Goal: Information Seeking & Learning: Check status

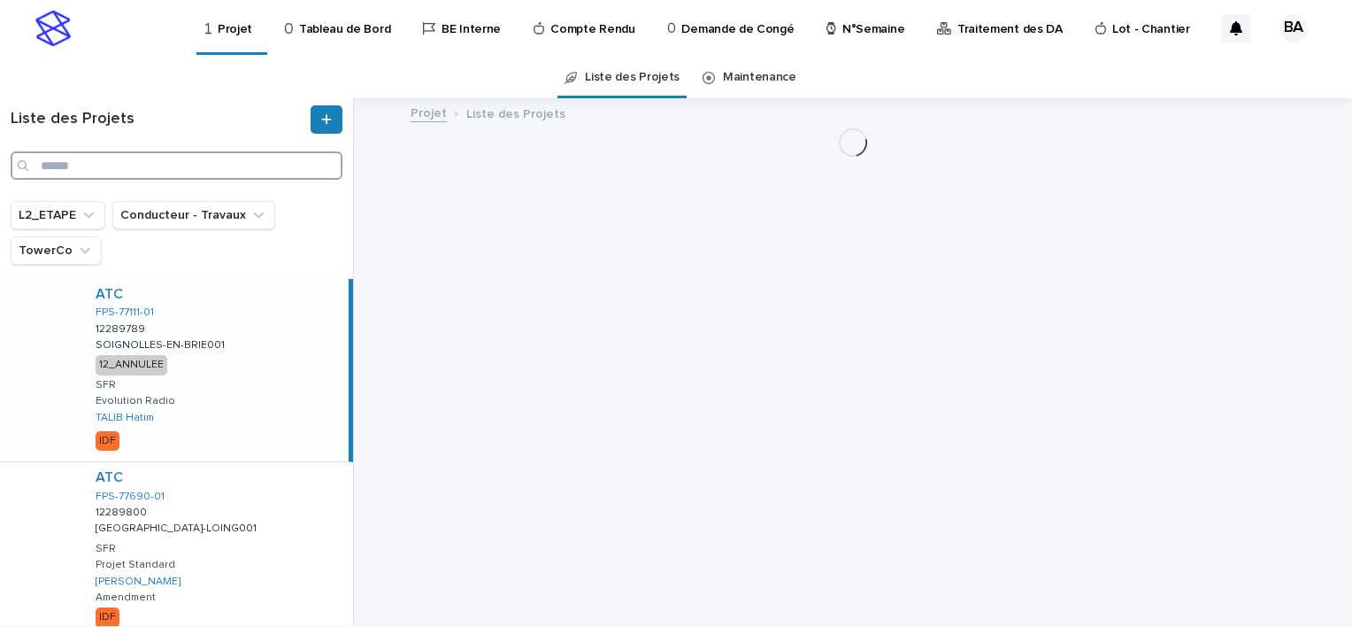
click at [107, 166] on input "Search" at bounding box center [177, 165] width 332 height 28
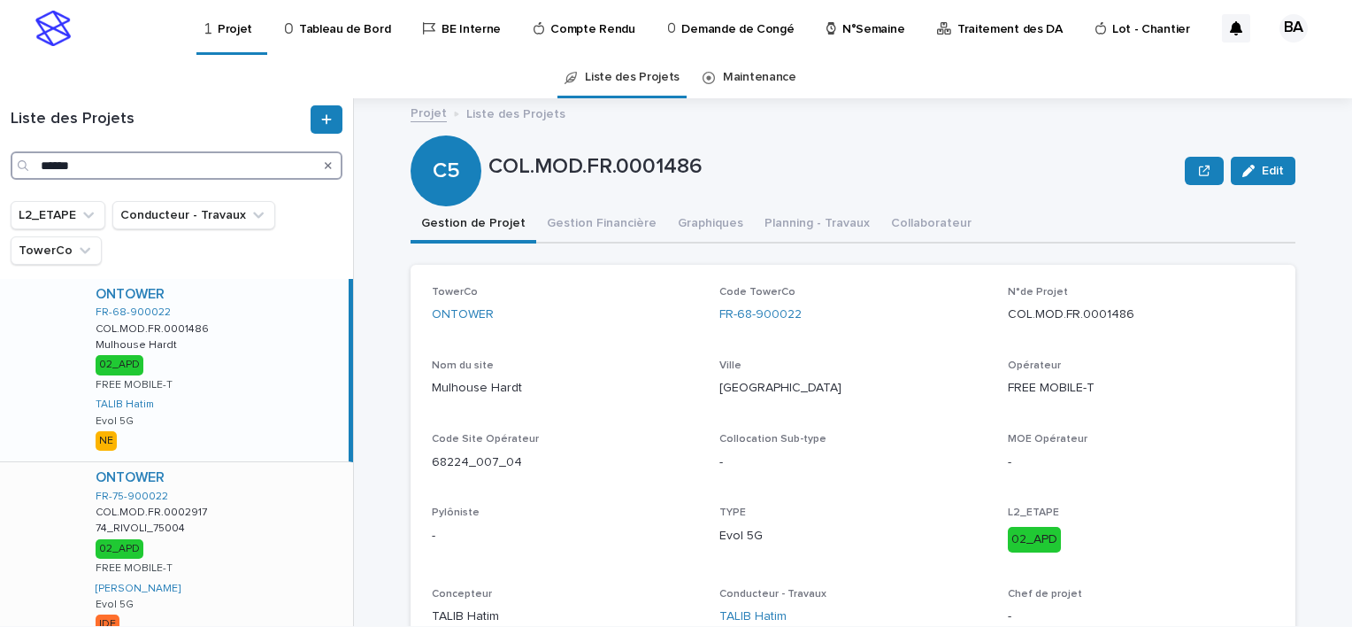
type input "******"
click at [243, 520] on div "ONTOWER FR-75-900022 COL.MOD.FR.0002917 COL.MOD.FR.0002917 74_RIVOLI_75004 74_R…" at bounding box center [217, 553] width 272 height 182
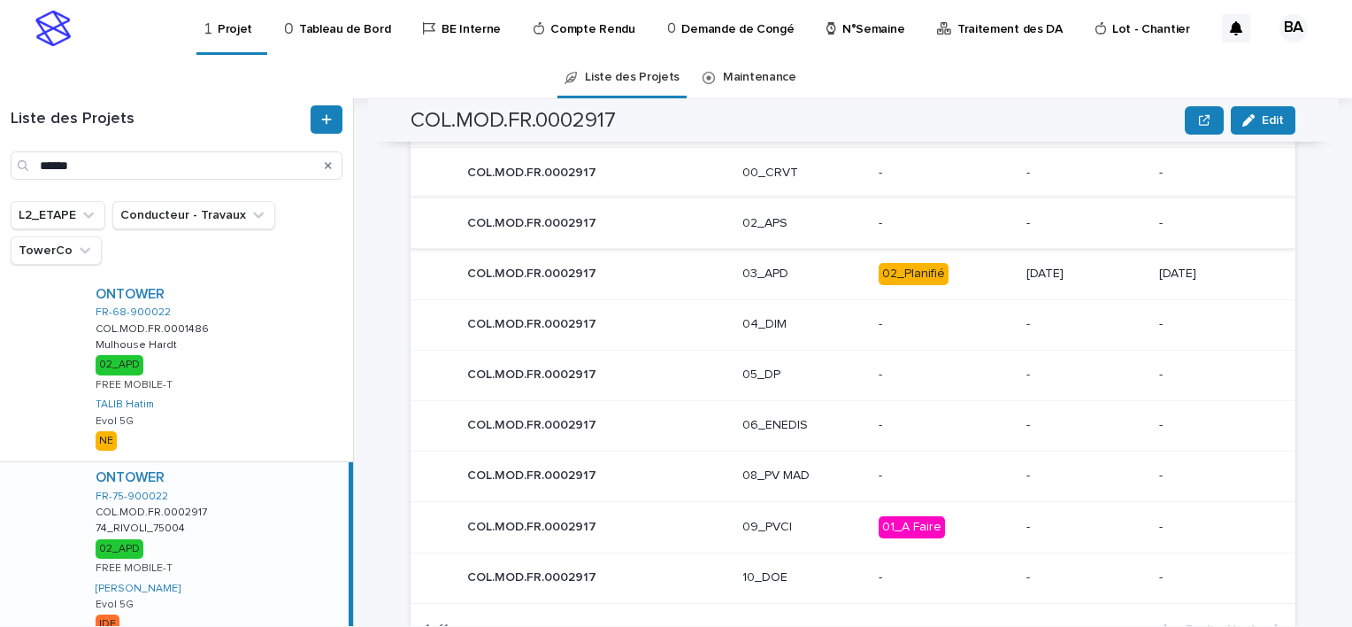
scroll to position [796, 0]
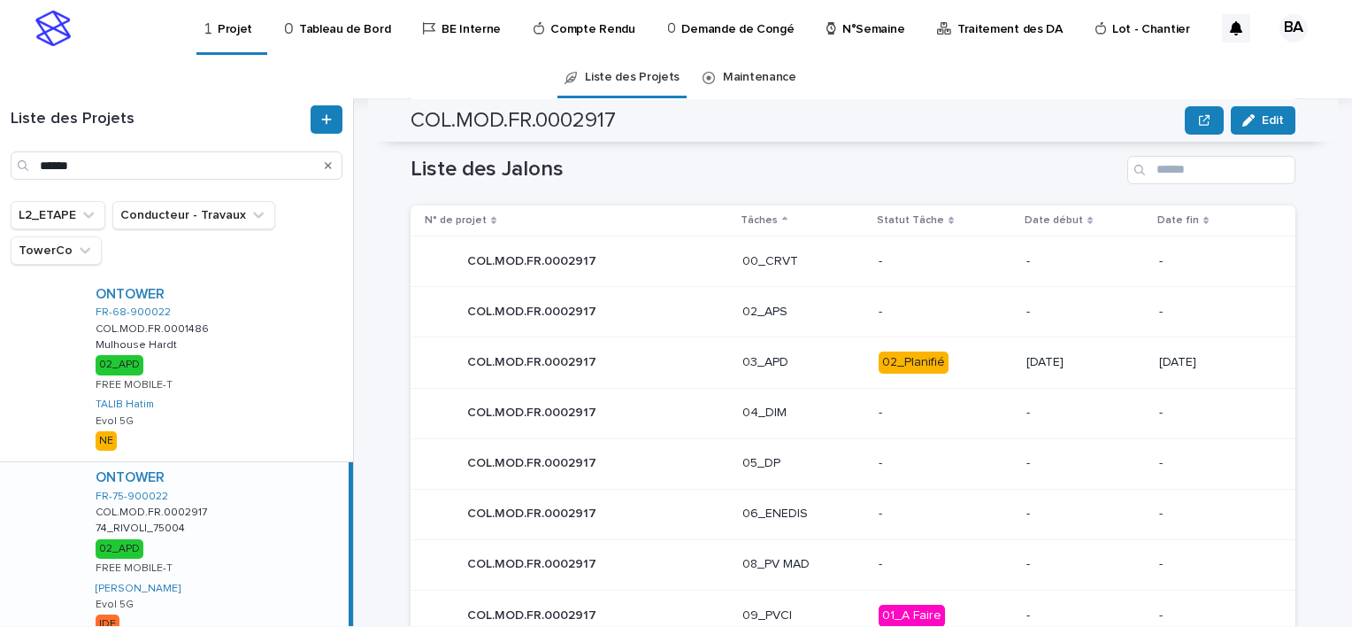
click at [663, 358] on div "COL.MOD.FR.0002917 COL.MOD.FR.0002917" at bounding box center [577, 361] width 304 height 35
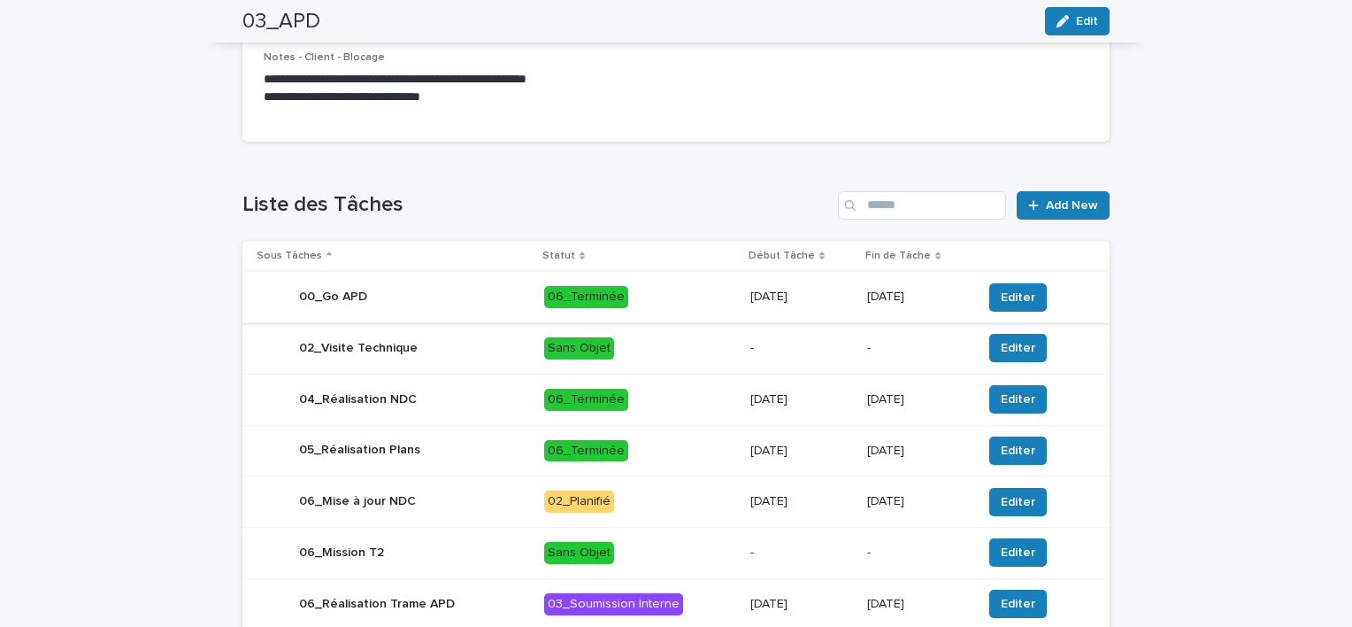
scroll to position [619, 0]
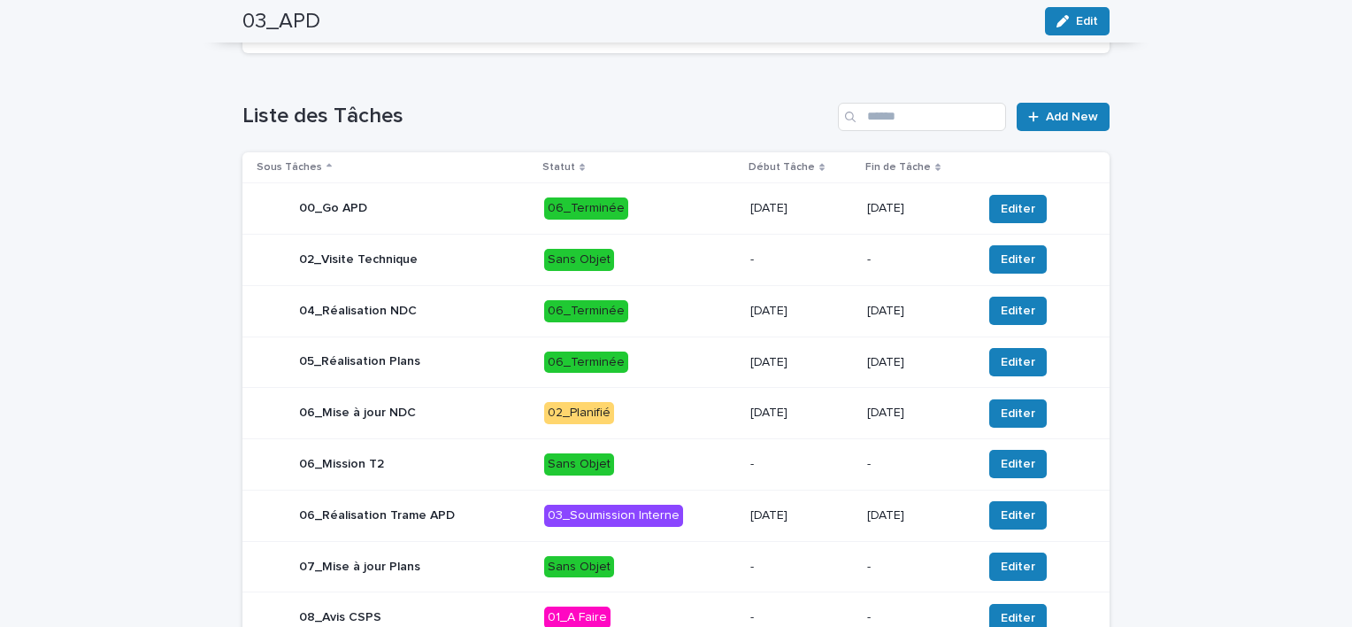
click at [481, 276] on div "02_Visite Technique" at bounding box center [393, 259] width 273 height 35
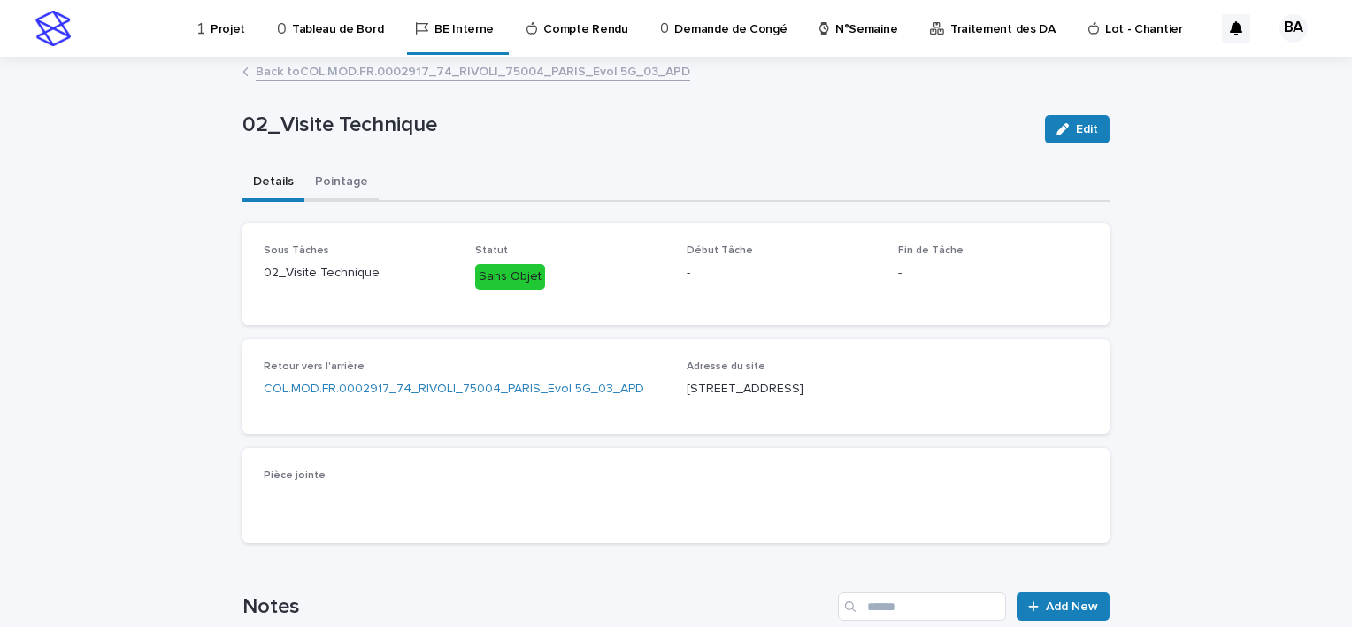
click at [342, 187] on button "Pointage" at bounding box center [341, 183] width 74 height 37
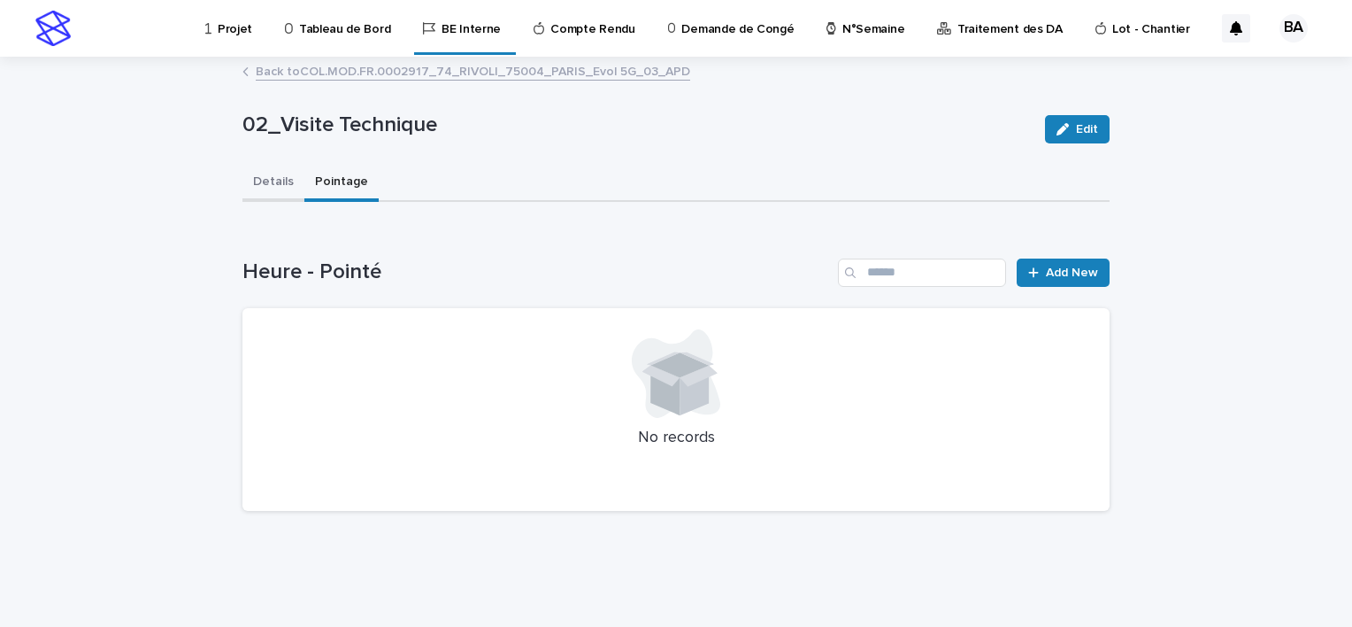
click at [269, 181] on button "Details" at bounding box center [273, 183] width 62 height 37
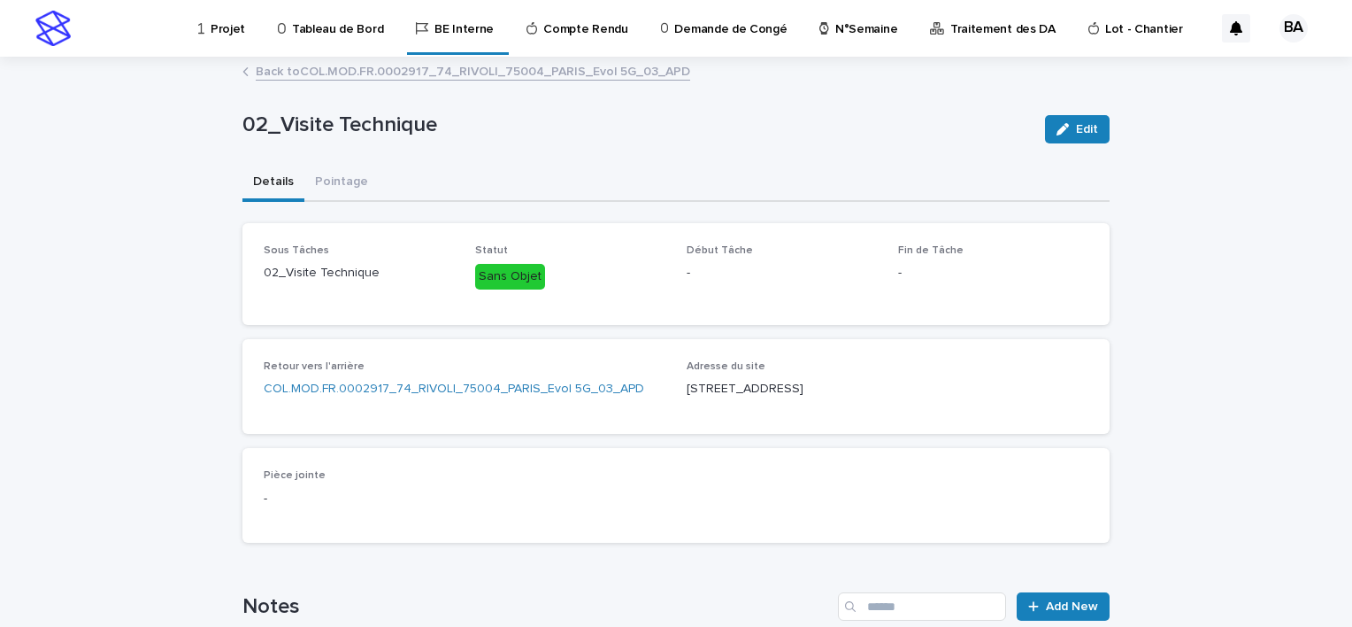
click at [337, 73] on link "Back to COL.MOD.FR.0002917_74_RIVOLI_75004_PARIS_Evol 5G_03_APD" at bounding box center [473, 70] width 435 height 20
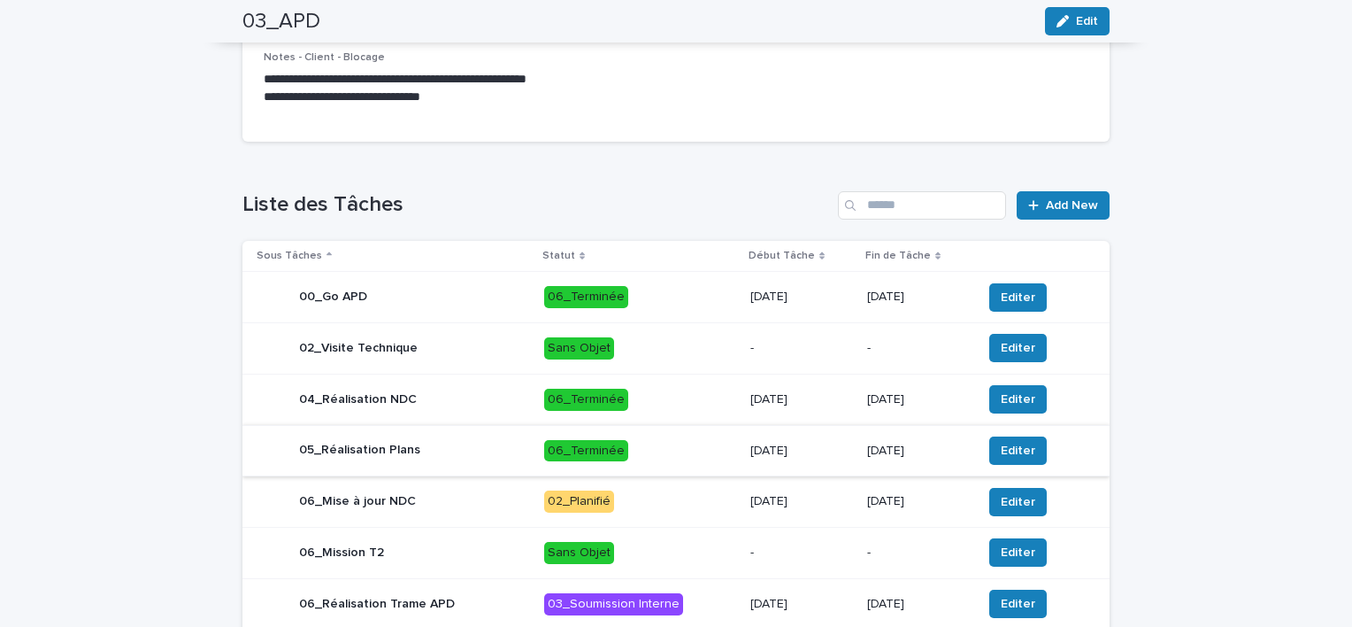
scroll to position [619, 0]
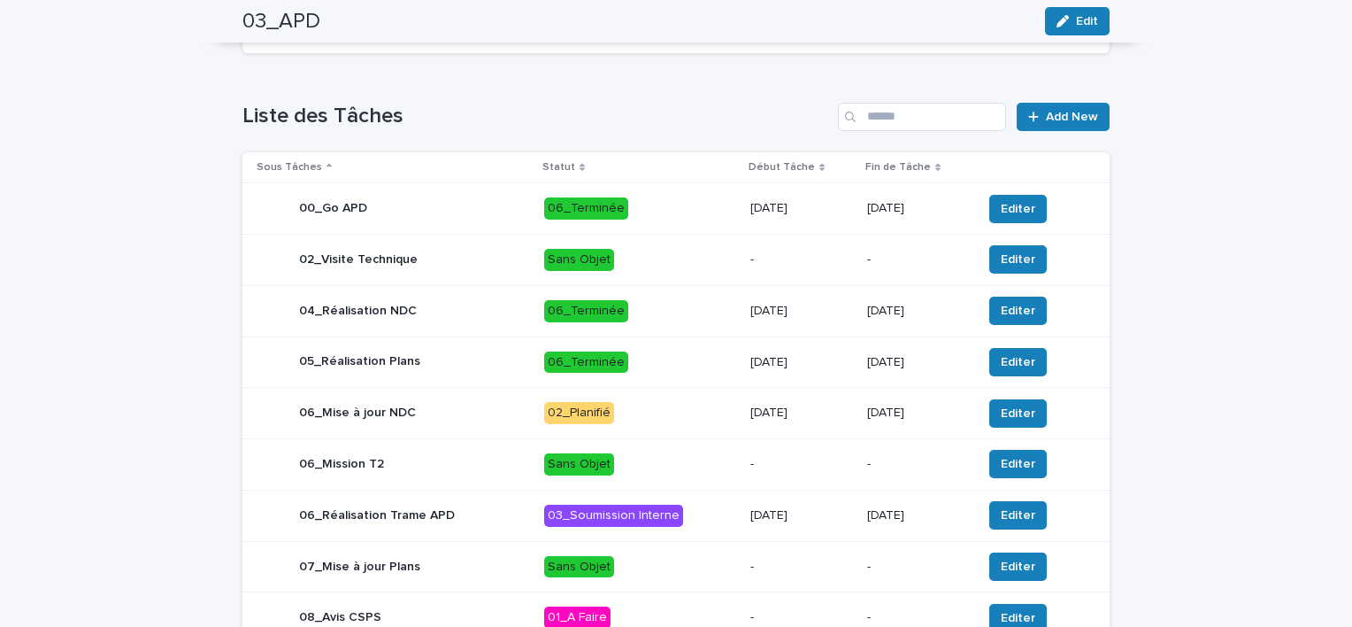
click at [584, 475] on div "Sans Objet" at bounding box center [579, 464] width 70 height 22
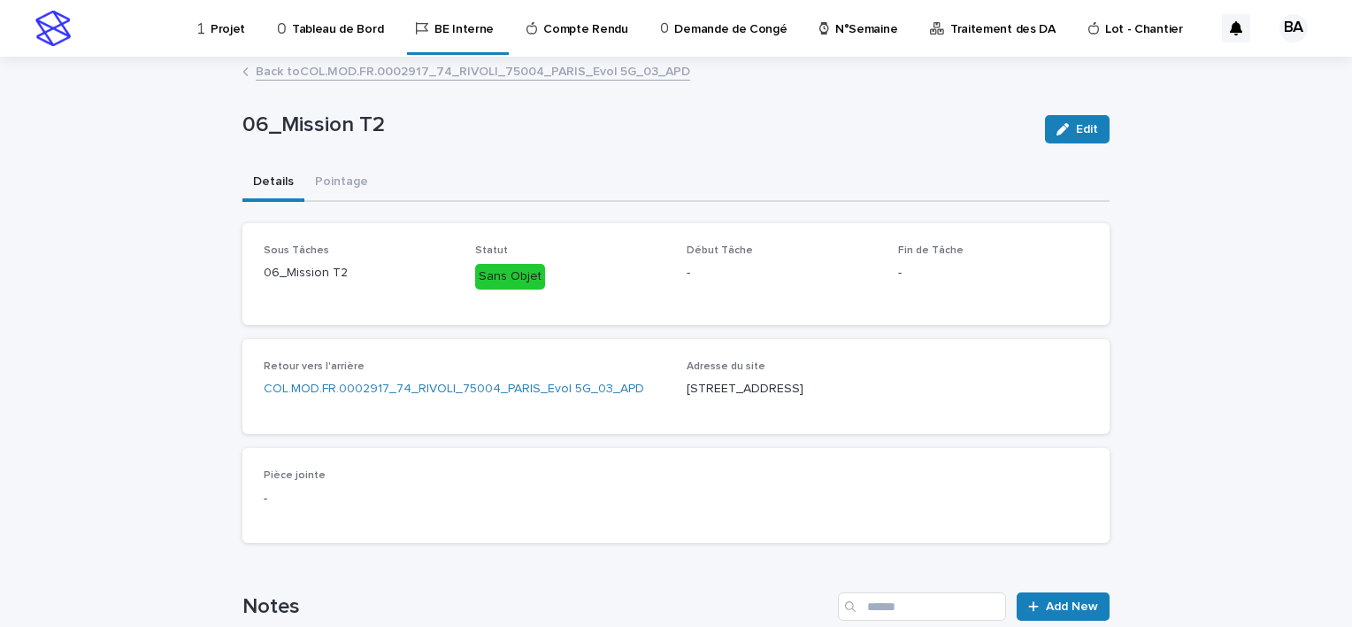
click at [273, 71] on link "Back to COL.MOD.FR.0002917_74_RIVOLI_75004_PARIS_Evol 5G_03_APD" at bounding box center [473, 70] width 435 height 20
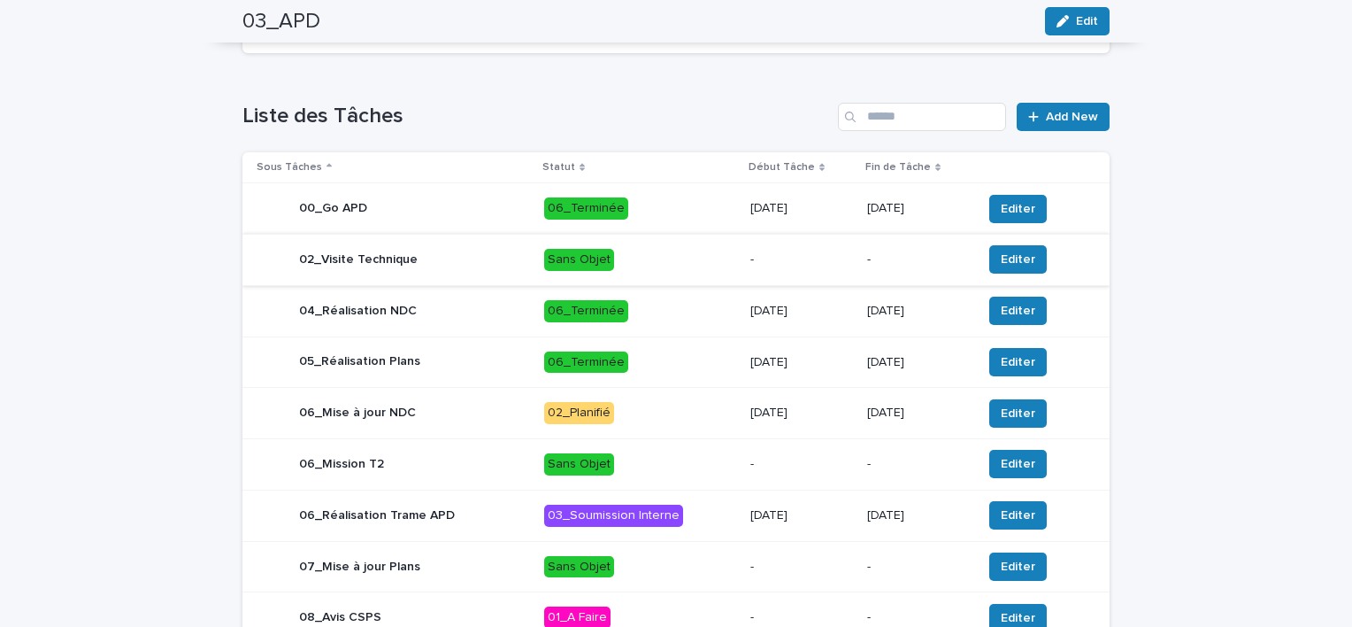
scroll to position [708, 0]
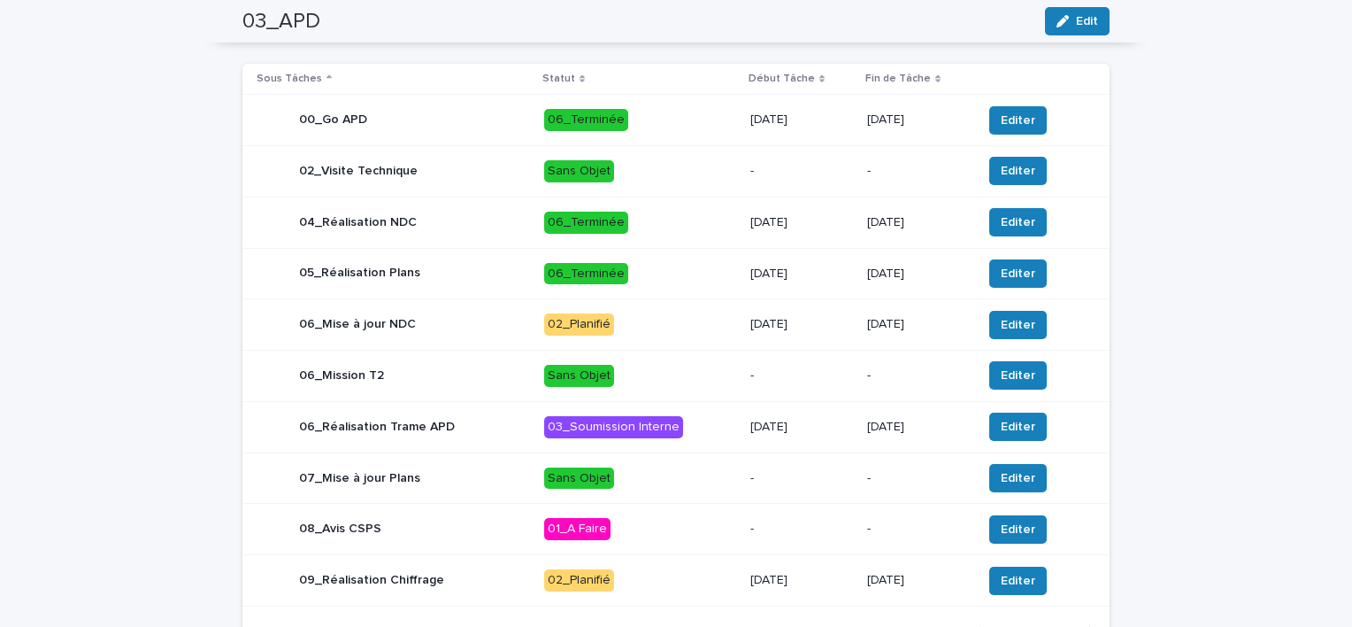
click at [496, 545] on div "08_Avis CSPS" at bounding box center [393, 528] width 273 height 35
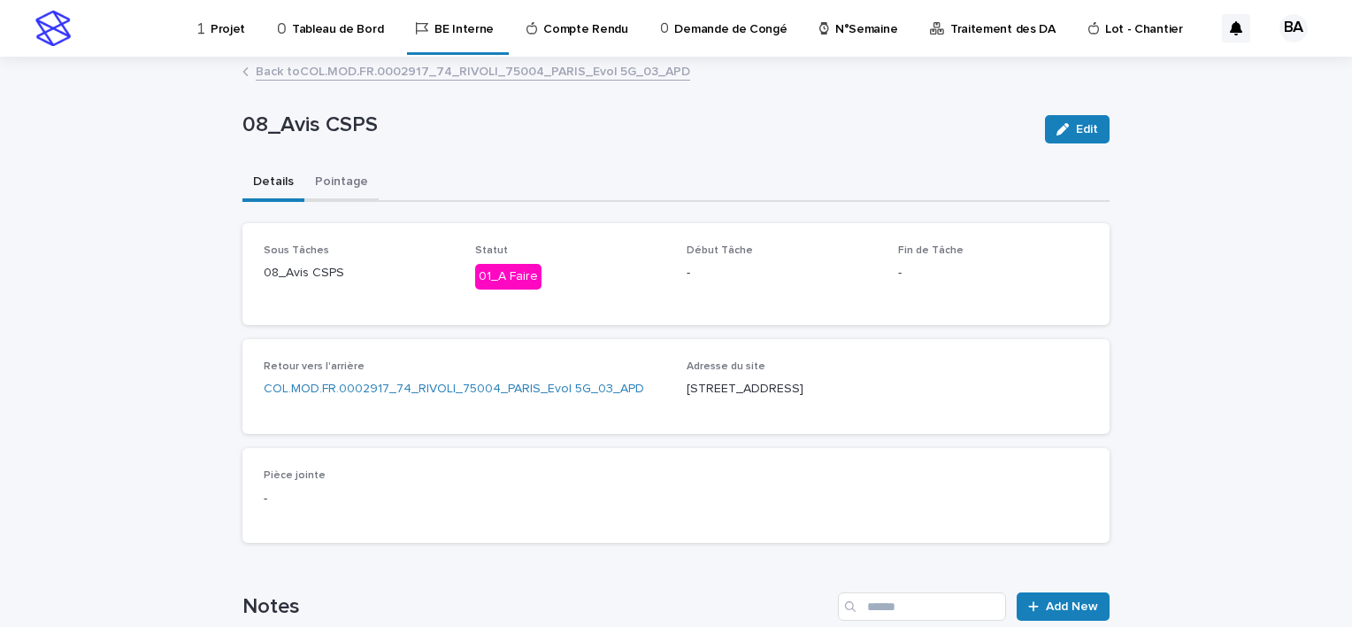
click at [336, 187] on button "Pointage" at bounding box center [341, 183] width 74 height 37
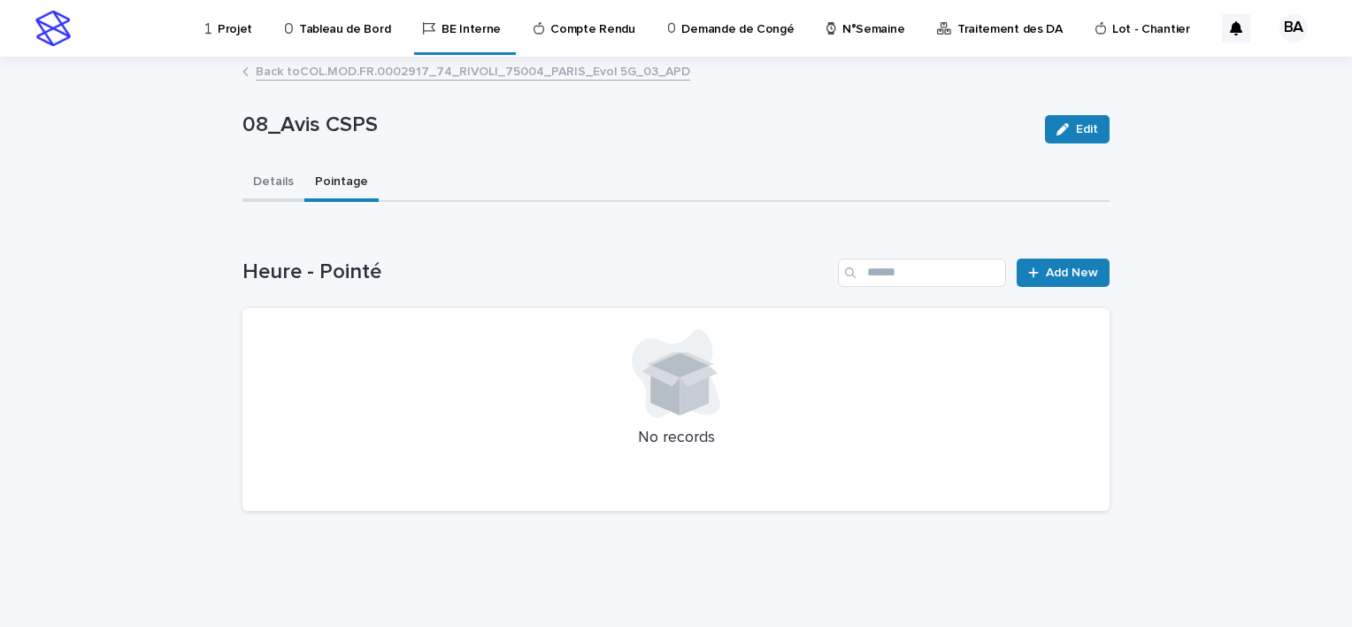
click at [277, 186] on button "Details" at bounding box center [273, 183] width 62 height 37
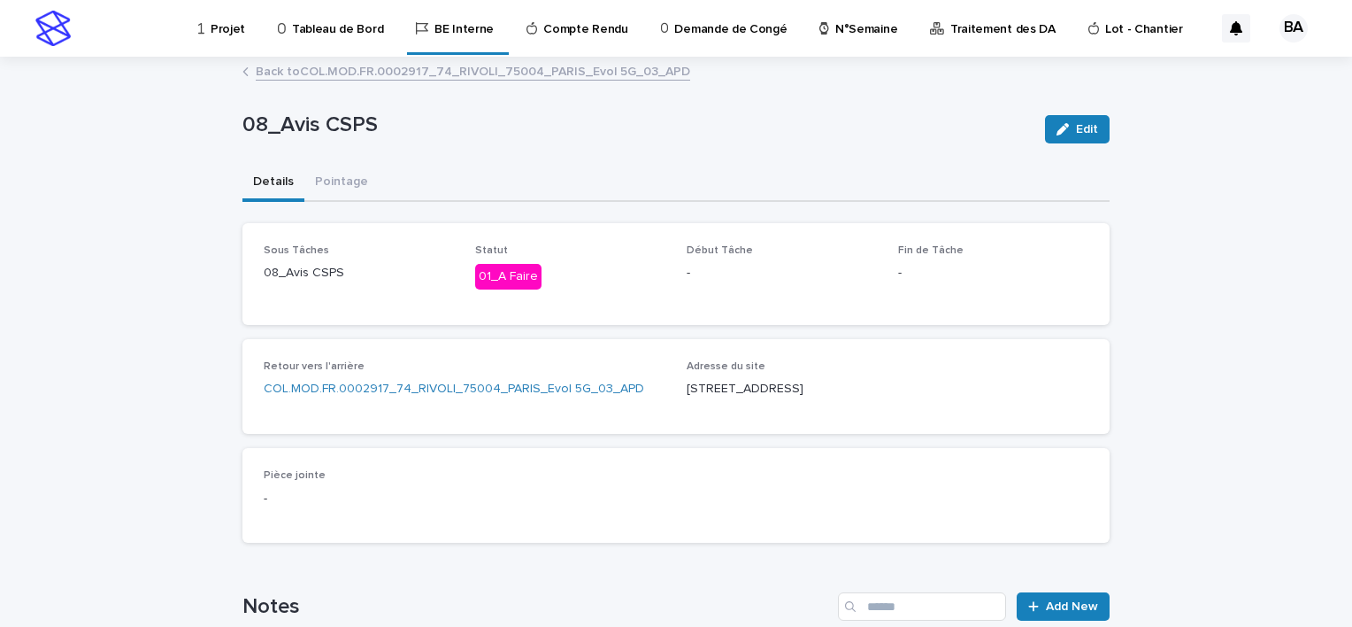
click at [306, 71] on link "Back to COL.MOD.FR.0002917_74_RIVOLI_75004_PARIS_Evol 5G_03_APD" at bounding box center [473, 70] width 435 height 20
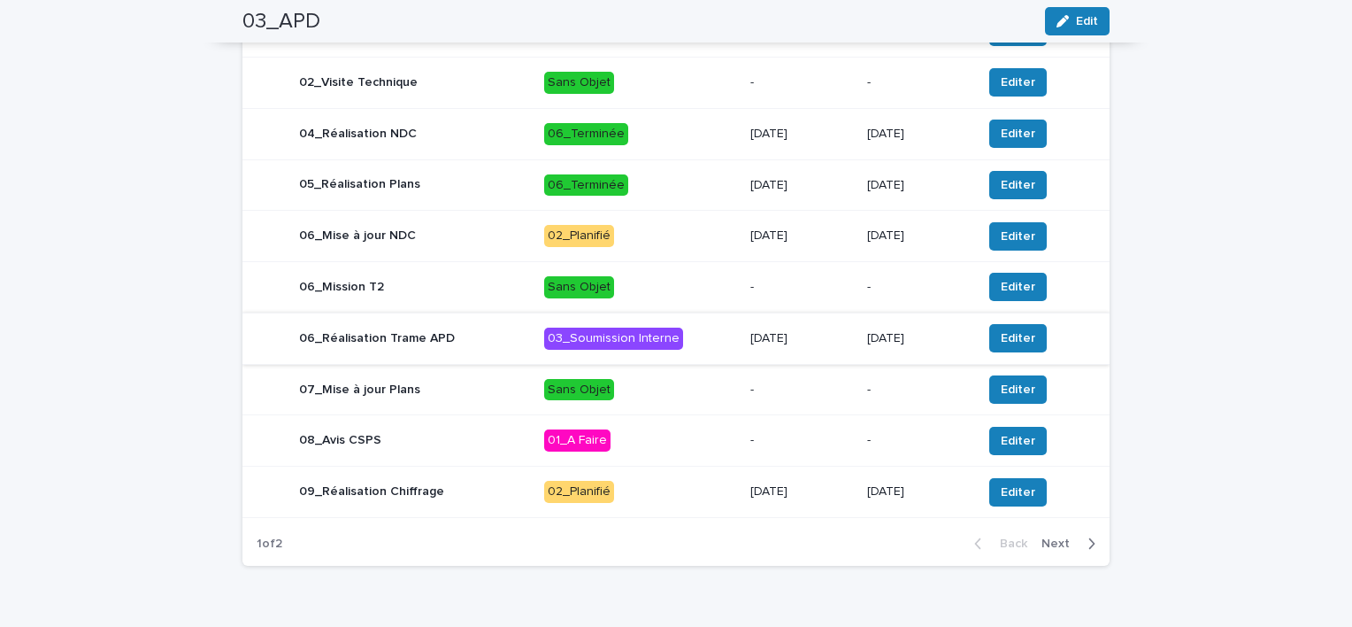
scroll to position [854, 0]
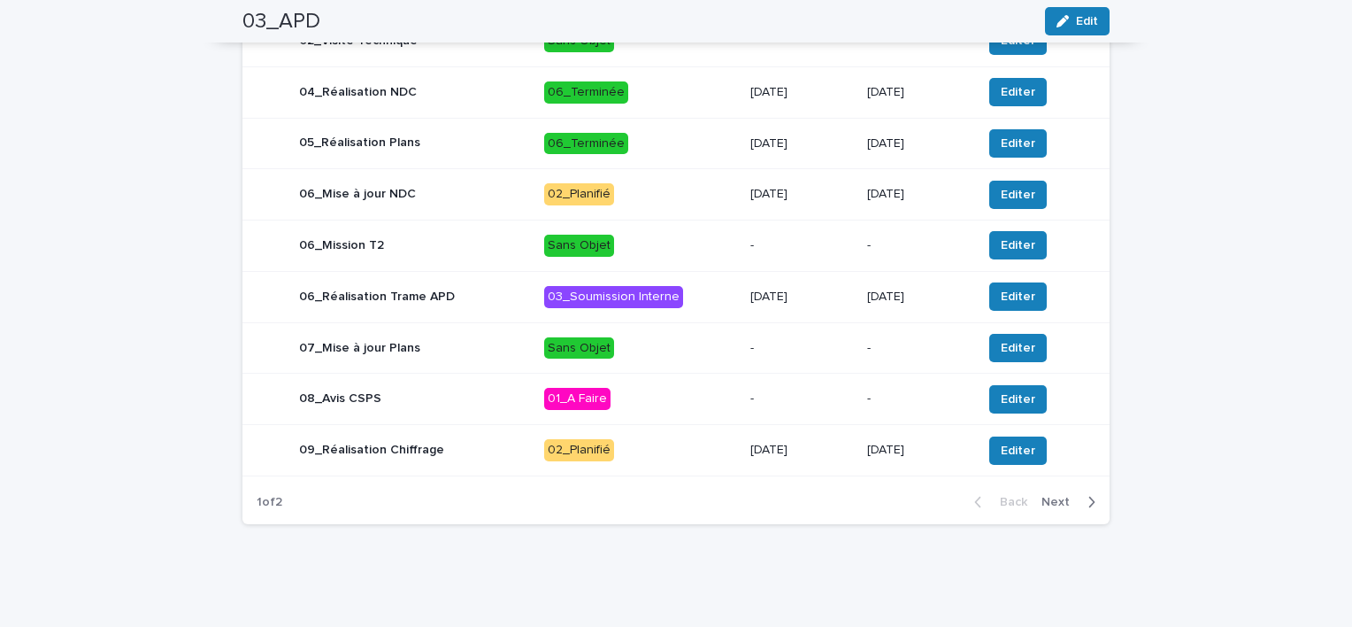
click at [1049, 499] on span "Next" at bounding box center [1061, 502] width 39 height 12
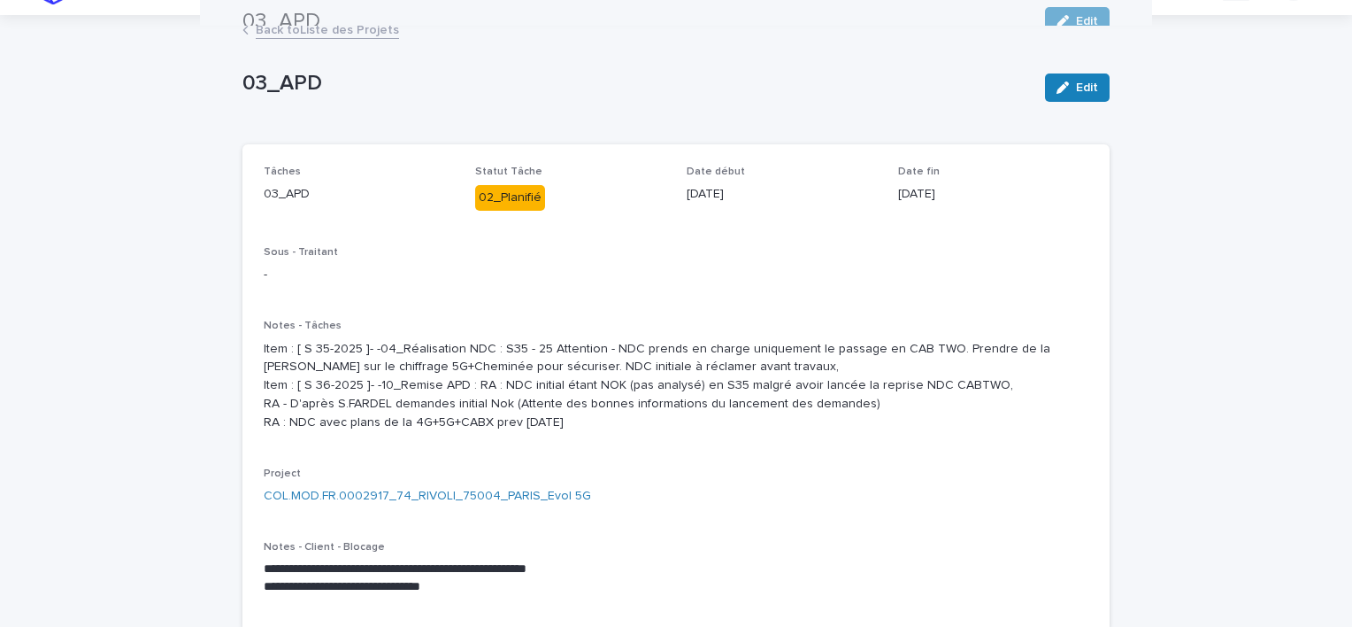
scroll to position [0, 0]
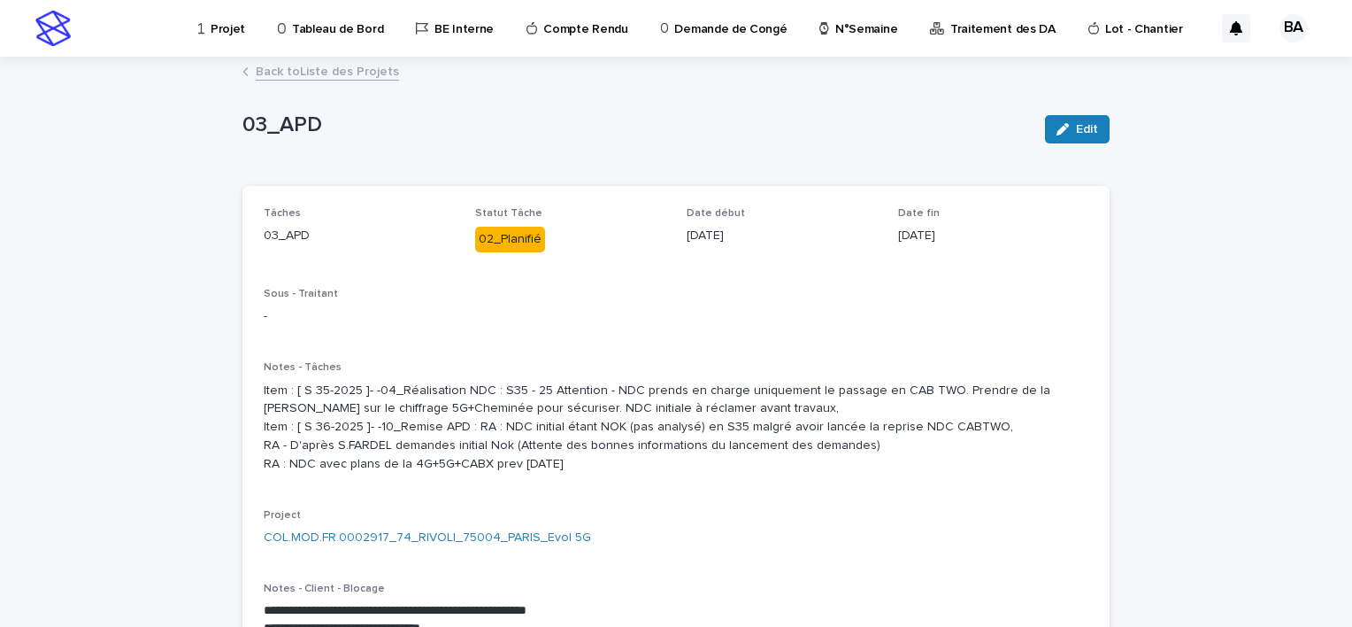
click at [322, 72] on link "Back to Liste des Projets" at bounding box center [327, 70] width 143 height 20
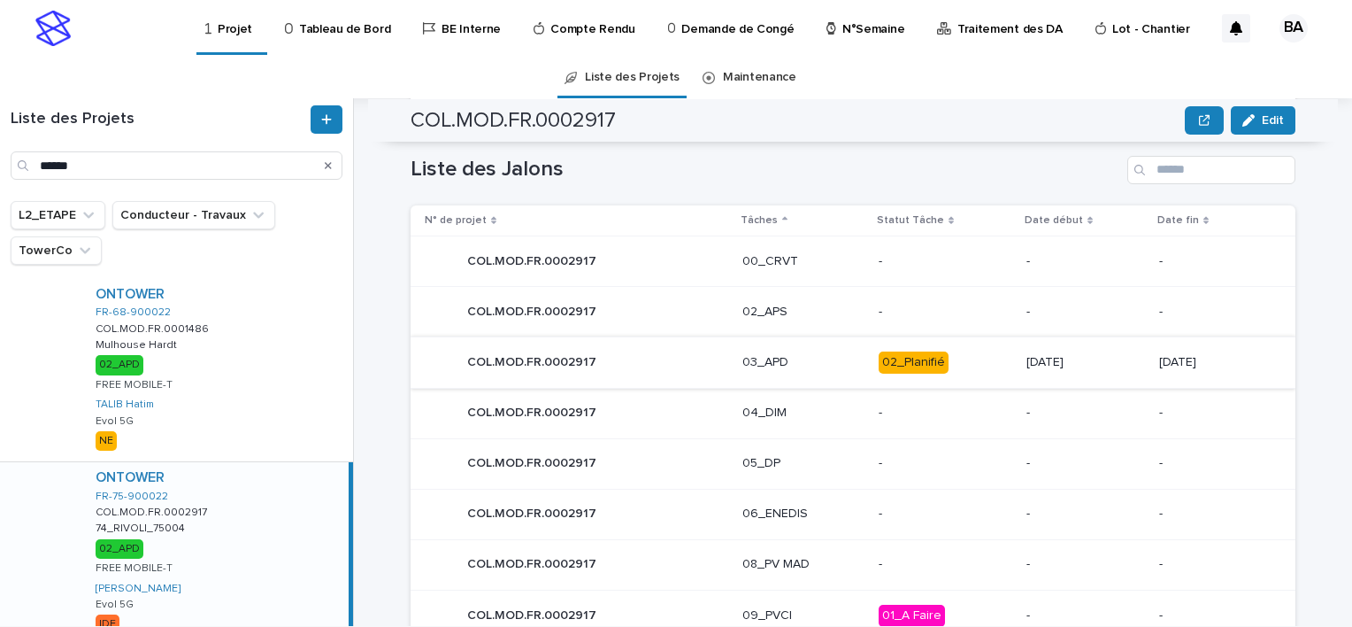
scroll to position [885, 0]
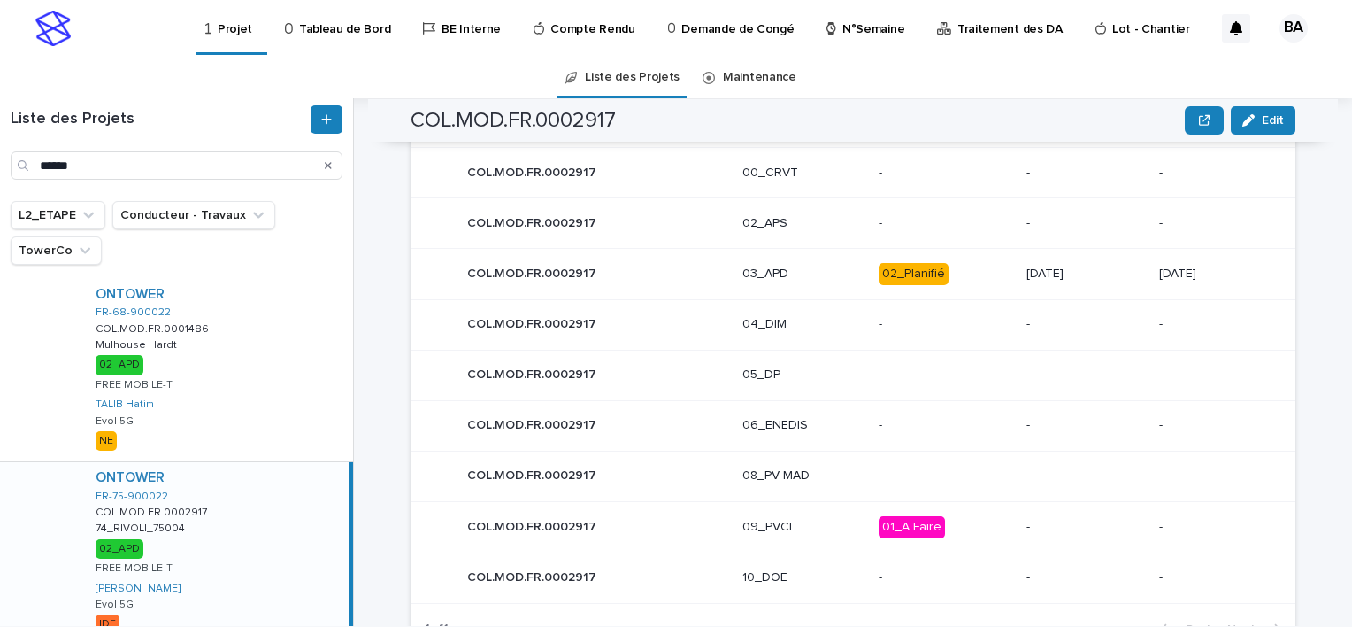
click at [679, 528] on div "COL.MOD.FR.0002917 COL.MOD.FR.0002917" at bounding box center [577, 526] width 304 height 35
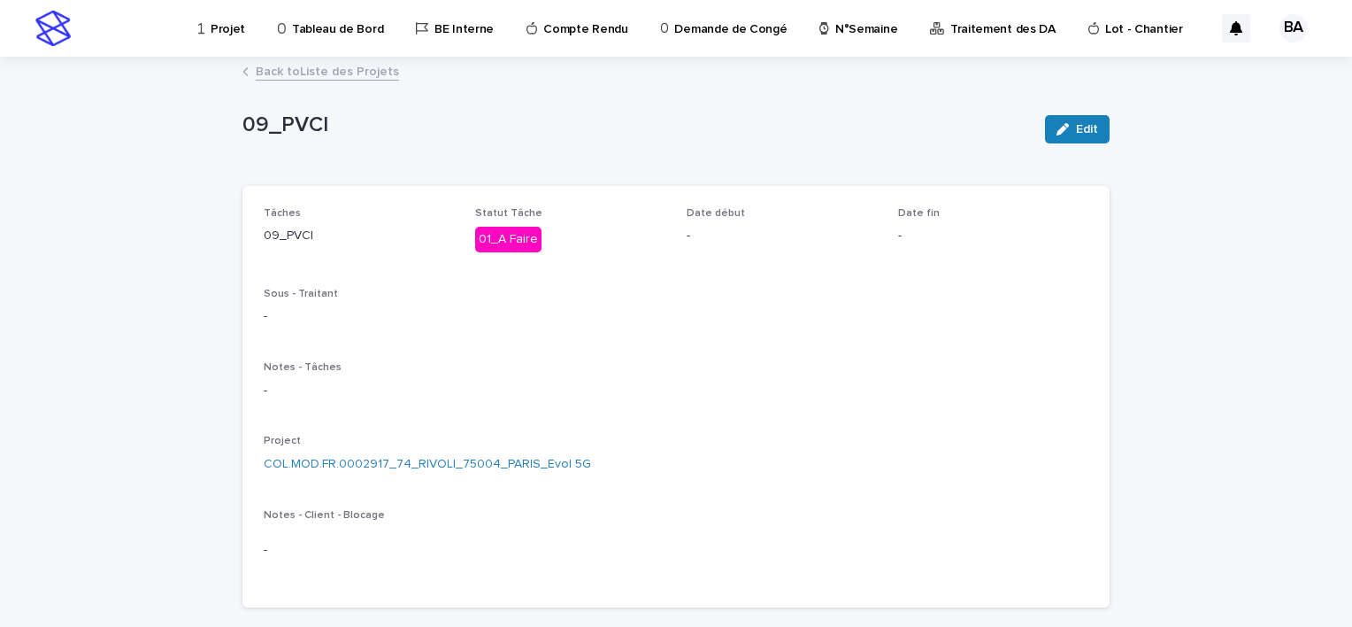
click at [318, 71] on link "Back to Liste des Projets" at bounding box center [327, 70] width 143 height 20
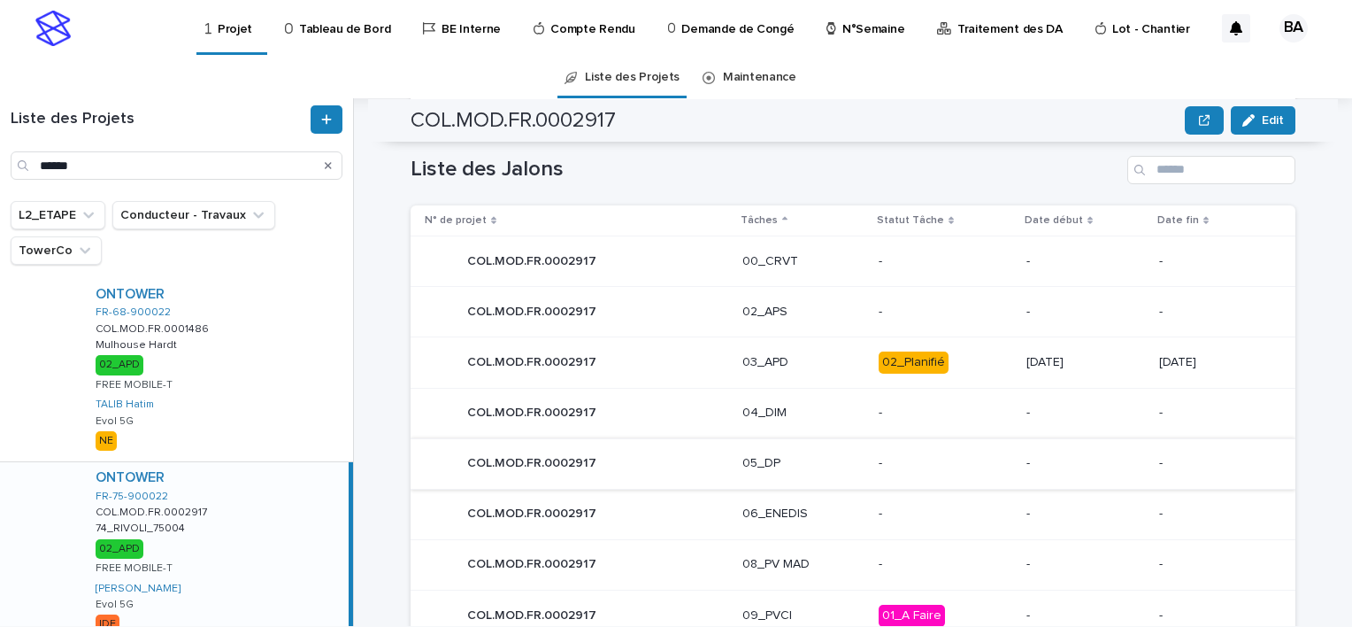
scroll to position [885, 0]
